Goal: Task Accomplishment & Management: Use online tool/utility

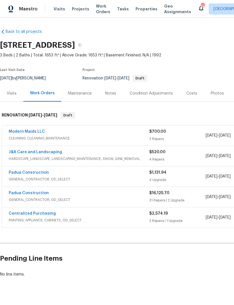
click at [33, 192] on link "Padua Construction" at bounding box center [29, 193] width 40 height 4
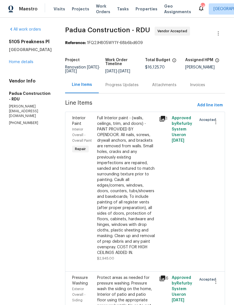
click at [119, 87] on div "Progress Updates" at bounding box center [121, 85] width 33 height 6
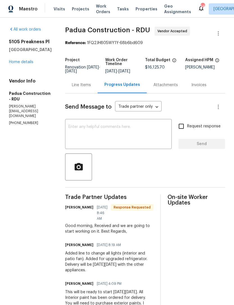
click at [128, 134] on textarea at bounding box center [118, 135] width 100 height 20
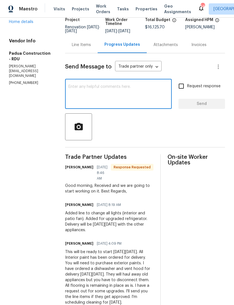
scroll to position [40, 0]
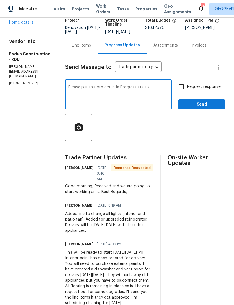
type textarea "Please put this project in In Progress status."
click at [183, 87] on input "Request response" at bounding box center [181, 87] width 12 height 12
checkbox input "true"
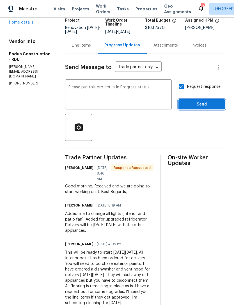
click at [212, 101] on span "Send" at bounding box center [202, 104] width 38 height 7
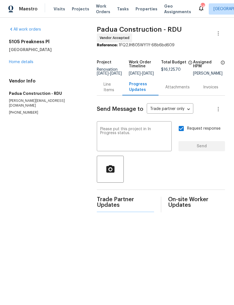
scroll to position [0, 0]
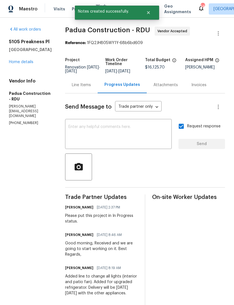
click at [24, 64] on link "Home details" at bounding box center [21, 62] width 24 height 4
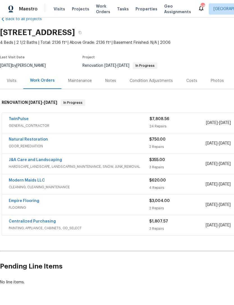
scroll to position [13, 0]
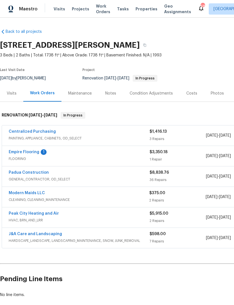
click at [38, 151] on link "Empire Flooring" at bounding box center [24, 152] width 31 height 4
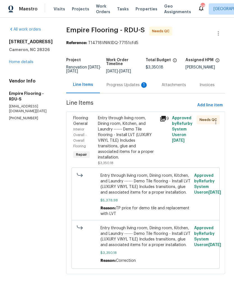
click at [120, 88] on div "Progress Updates 1" at bounding box center [126, 85] width 41 height 6
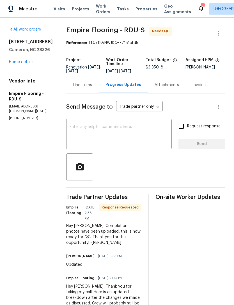
click at [91, 88] on div "Line Items" at bounding box center [82, 85] width 19 height 6
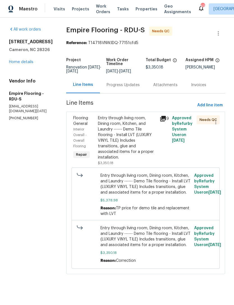
click at [124, 133] on div "Entry through living room, Dining room, Kitchen, and Laundry ------ Demo Tile f…" at bounding box center [127, 137] width 58 height 45
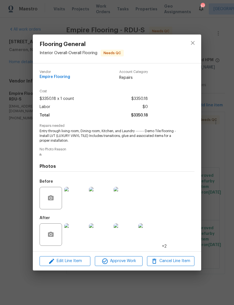
click at [77, 203] on img at bounding box center [75, 198] width 22 height 22
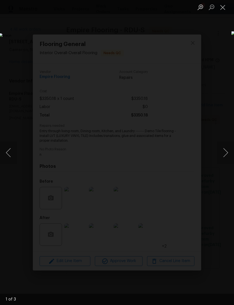
click at [226, 152] on button "Next image" at bounding box center [225, 152] width 17 height 22
click at [226, 153] on button "Next image" at bounding box center [225, 152] width 17 height 22
click at [227, 154] on button "Next image" at bounding box center [225, 152] width 17 height 22
click at [227, 156] on button "Next image" at bounding box center [225, 152] width 17 height 22
click at [227, 6] on button "Close lightbox" at bounding box center [222, 7] width 11 height 10
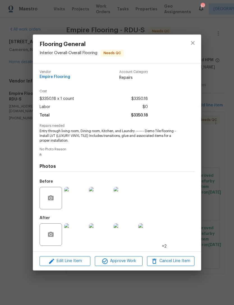
click at [77, 233] on img at bounding box center [75, 234] width 22 height 22
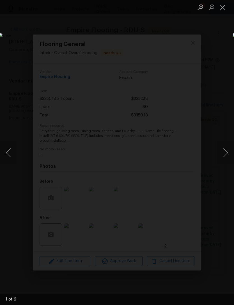
click at [228, 150] on button "Next image" at bounding box center [225, 152] width 17 height 22
click at [226, 151] on button "Next image" at bounding box center [225, 152] width 17 height 22
click at [227, 149] on button "Next image" at bounding box center [225, 152] width 17 height 22
click at [226, 149] on button "Next image" at bounding box center [225, 152] width 17 height 22
click at [230, 152] on button "Next image" at bounding box center [225, 152] width 17 height 22
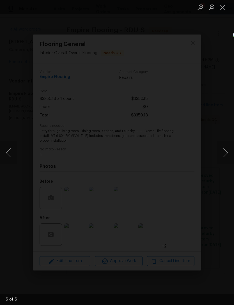
click at [225, 154] on button "Next image" at bounding box center [225, 152] width 17 height 22
click at [225, 149] on button "Next image" at bounding box center [225, 152] width 17 height 22
click at [226, 152] on button "Next image" at bounding box center [225, 152] width 17 height 22
click at [224, 4] on button "Close lightbox" at bounding box center [222, 7] width 11 height 10
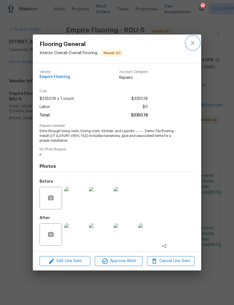
click at [196, 42] on button "close" at bounding box center [192, 42] width 13 height 13
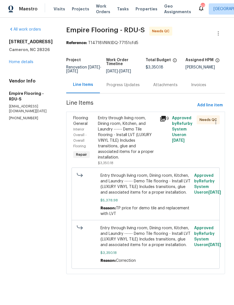
click at [130, 88] on div "Progress Updates" at bounding box center [122, 85] width 33 height 6
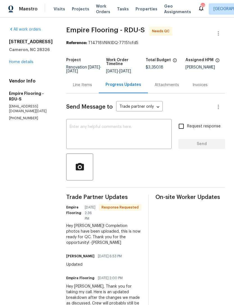
click at [128, 137] on textarea at bounding box center [118, 135] width 99 height 20
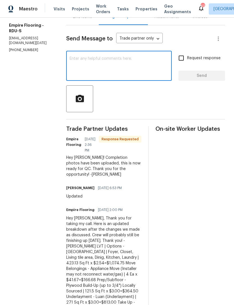
scroll to position [69, 0]
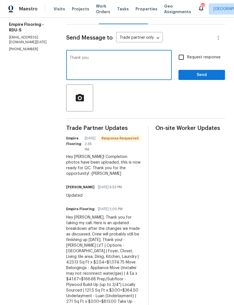
type textarea "Thank you"
click at [201, 78] on span "Send" at bounding box center [202, 74] width 38 height 7
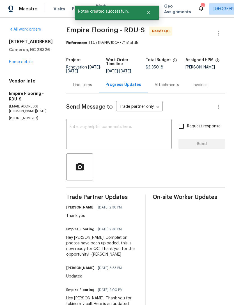
click at [27, 62] on link "Home details" at bounding box center [21, 62] width 24 height 4
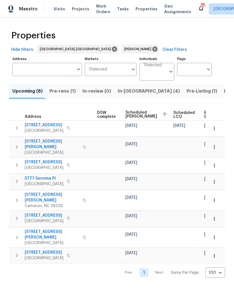
scroll to position [0, 148]
click at [132, 114] on span "Scheduled COE" at bounding box center [142, 114] width 32 height 8
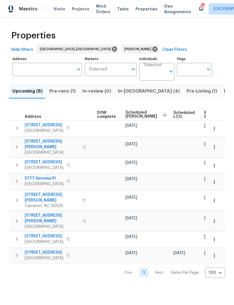
scroll to position [0, 148]
click at [133, 112] on span "Scheduled COE" at bounding box center [142, 114] width 32 height 8
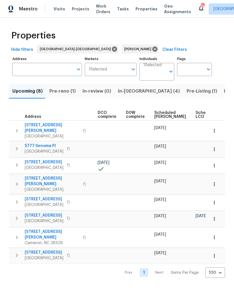
scroll to position [0, 119]
click at [157, 113] on span "Scheduled COE" at bounding box center [170, 115] width 32 height 8
